Goal: Navigation & Orientation: Find specific page/section

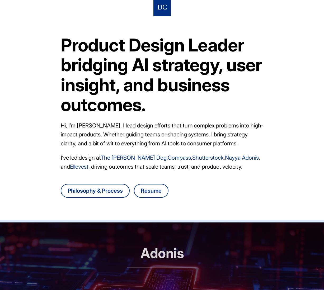
scroll to position [1, 0]
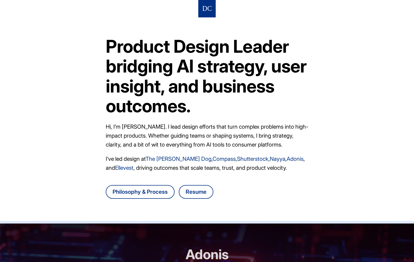
scroll to position [477, 0]
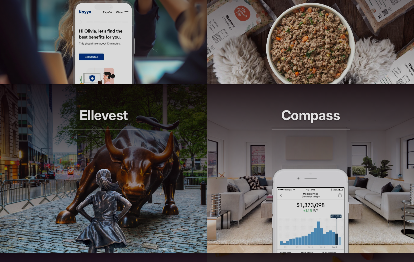
click at [326, 59] on img at bounding box center [310, 42] width 95 height 84
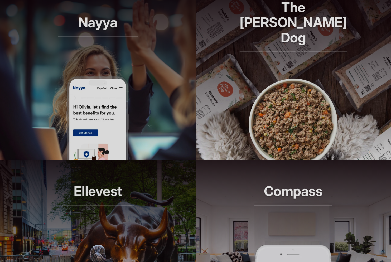
scroll to position [401, 0]
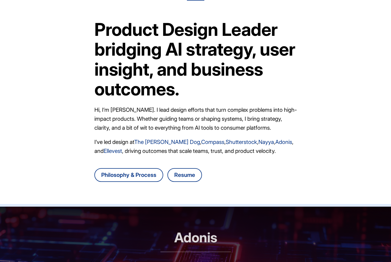
scroll to position [98, 0]
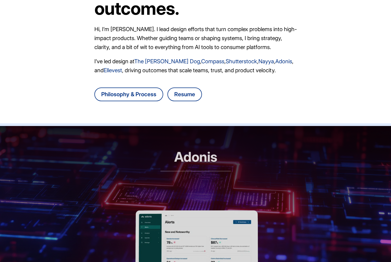
drag, startPoint x: 174, startPoint y: 172, endPoint x: 172, endPoint y: 168, distance: 4.5
click at [174, 173] on p "RCM automation, reimagined" at bounding box center [195, 180] width 70 height 15
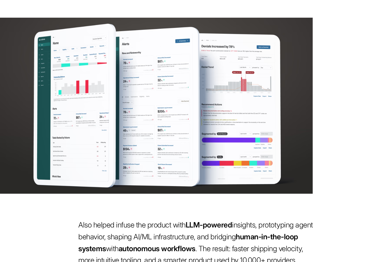
scroll to position [339, 0]
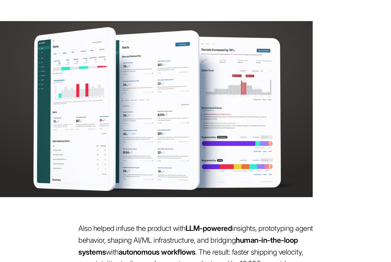
click at [178, 128] on img at bounding box center [156, 109] width 313 height 176
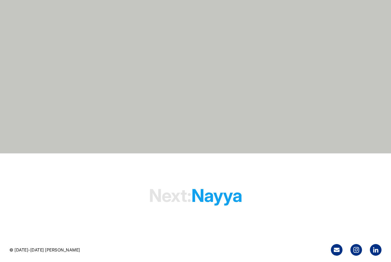
scroll to position [1494, 0]
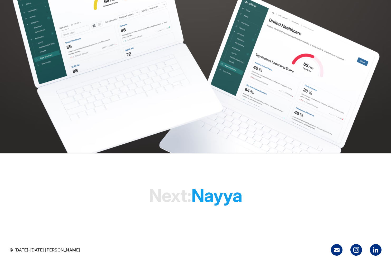
click at [188, 186] on span "Next:" at bounding box center [170, 195] width 42 height 21
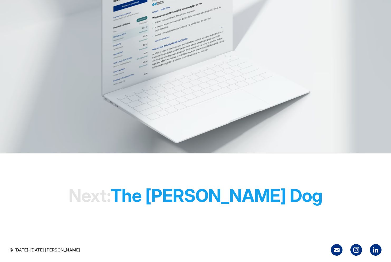
scroll to position [1586, 0]
click at [162, 190] on h1 "Next: The Farmer's Dog" at bounding box center [196, 196] width 254 height 40
